Goal: Navigation & Orientation: Find specific page/section

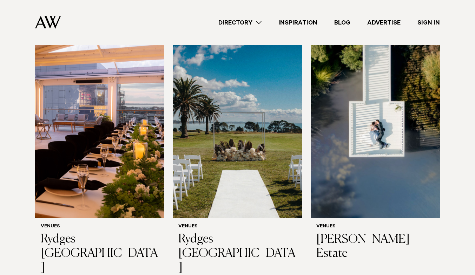
scroll to position [213, 0]
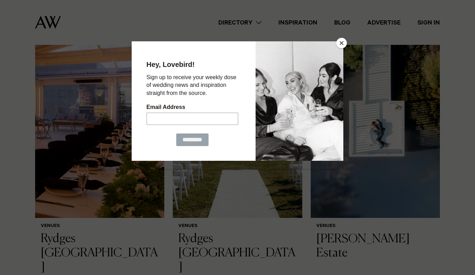
click at [341, 46] on button "Close" at bounding box center [341, 43] width 11 height 11
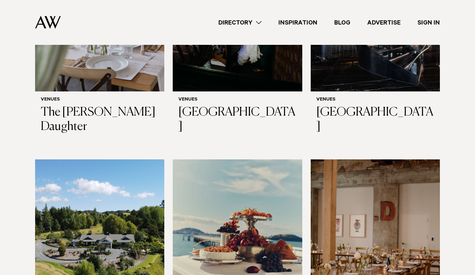
scroll to position [3336, 0]
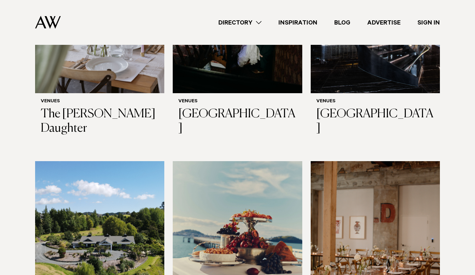
click at [79, 161] on img at bounding box center [99, 247] width 129 height 173
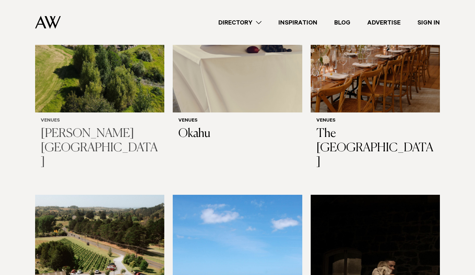
scroll to position [3566, 0]
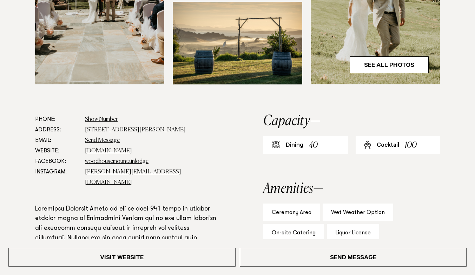
scroll to position [333, 0]
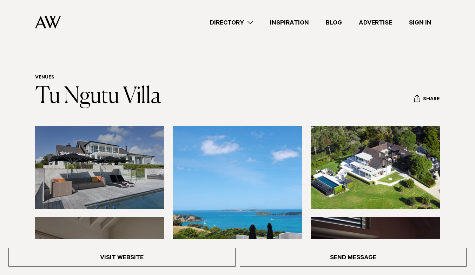
click at [9, 3] on div "Directory Hair & Makeup Flowers Venues" at bounding box center [237, 22] width 463 height 45
